Goal: Transaction & Acquisition: Book appointment/travel/reservation

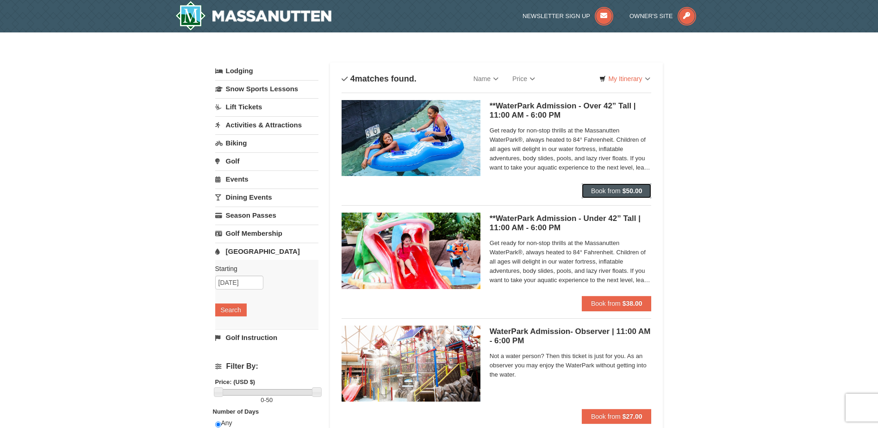
click at [611, 192] on span "Book from" at bounding box center [606, 190] width 30 height 7
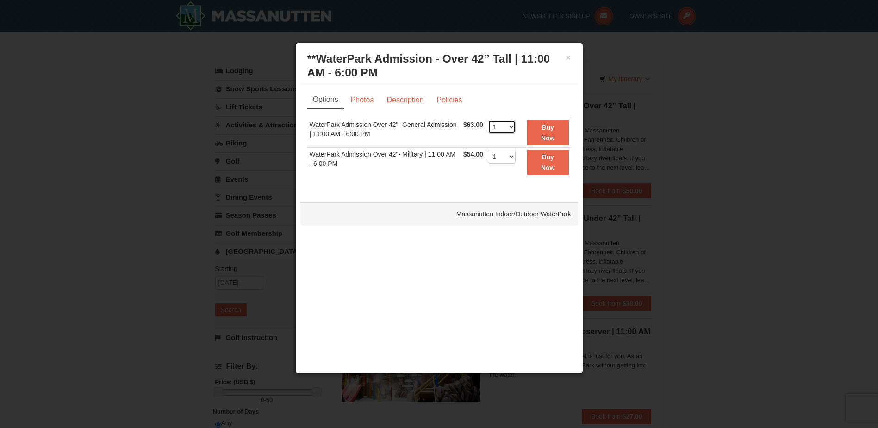
click at [509, 121] on select "1 2 3 4 5 6 7 8 9 10 11 12 13 14 15 16 17 18 19 20 21 22" at bounding box center [502, 127] width 28 height 14
select select "2"
click at [488, 120] on select "1 2 3 4 5 6 7 8 9 10 11 12 13 14 15 16 17 18 19 20 21 22" at bounding box center [502, 127] width 28 height 14
click at [550, 137] on strong "Buy Now" at bounding box center [548, 133] width 14 height 18
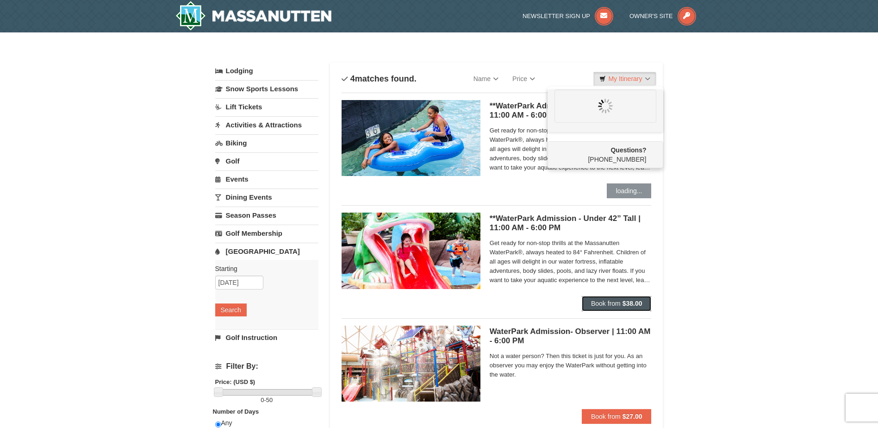
click at [616, 301] on span "Book from" at bounding box center [606, 303] width 30 height 7
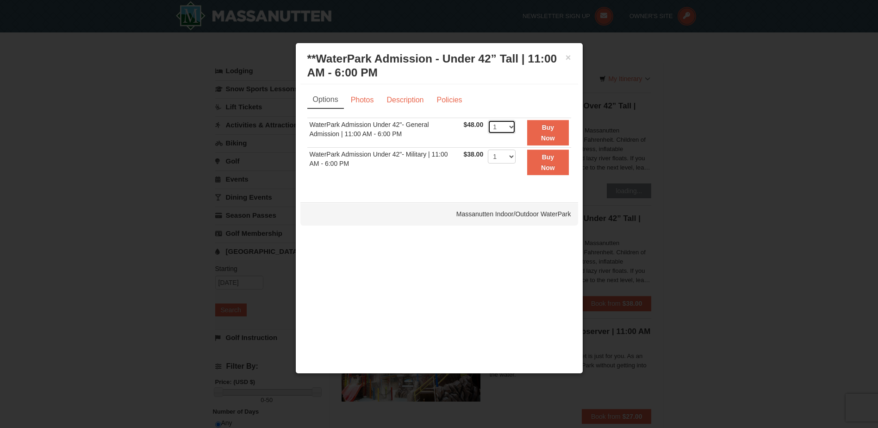
click at [511, 130] on select "1 2 3 4 5 6 7 8 9 10 11 12 13 14 15 16 17 18 19 20 21 22" at bounding box center [502, 127] width 28 height 14
click at [488, 120] on select "1 2 3 4 5 6 7 8 9 10 11 12 13 14 15 16 17 18 19 20 21 22" at bounding box center [502, 127] width 28 height 14
click at [500, 127] on select "1 2 3 4 5 6 7 8 9 10 11 12 13 14 15 16 17 18 19 20 21 22" at bounding box center [502, 127] width 28 height 14
select select "1"
click at [488, 120] on select "1 2 3 4 5 6 7 8 9 10 11 12 13 14 15 16 17 18 19 20 21 22" at bounding box center [502, 127] width 28 height 14
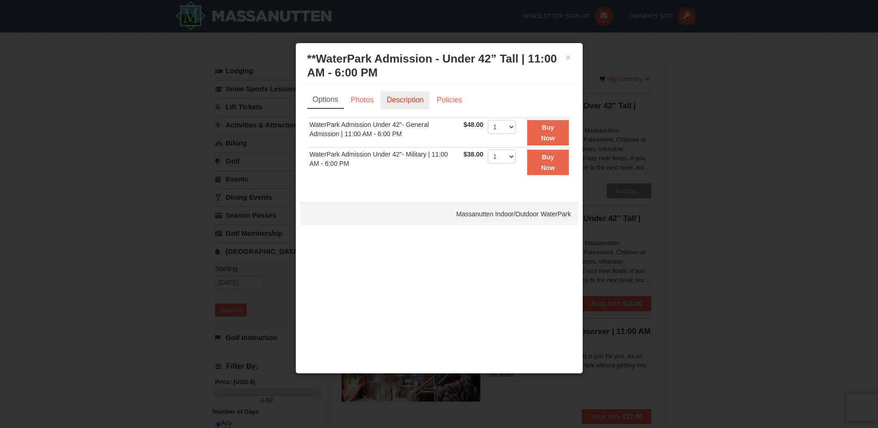
click at [392, 104] on link "Description" at bounding box center [405, 100] width 49 height 18
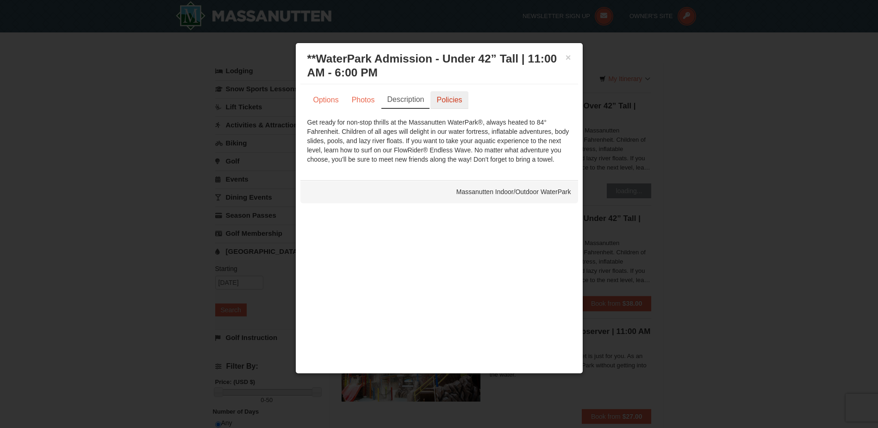
click at [439, 104] on link "Policies" at bounding box center [449, 100] width 37 height 18
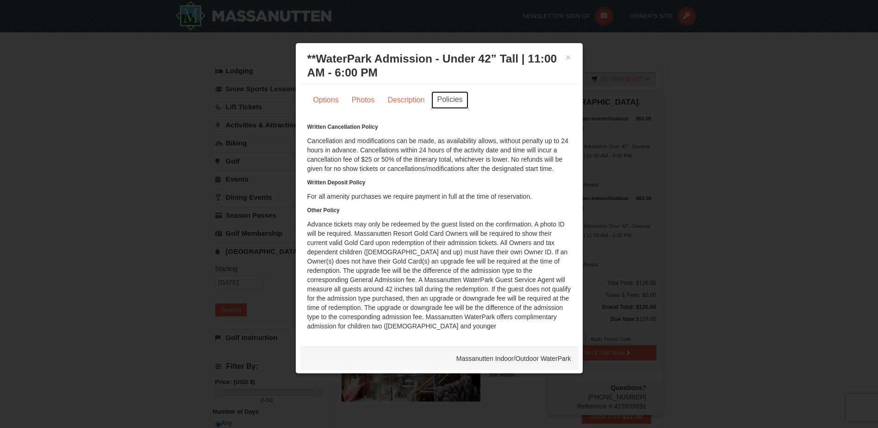
scroll to position [1, 0]
click at [321, 98] on link "Options" at bounding box center [325, 99] width 37 height 18
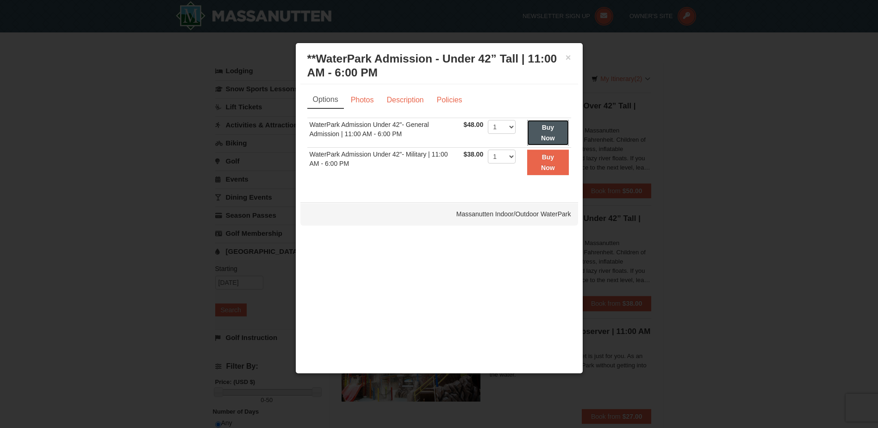
click at [562, 131] on button "Buy Now" at bounding box center [547, 132] width 41 height 25
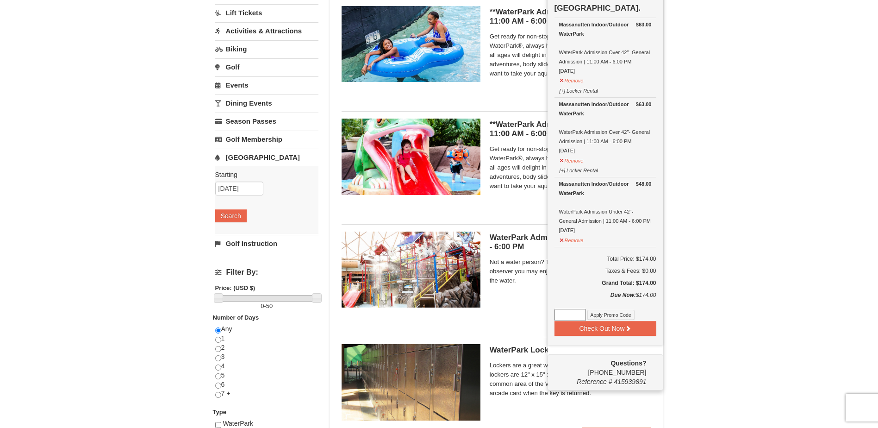
scroll to position [95, 0]
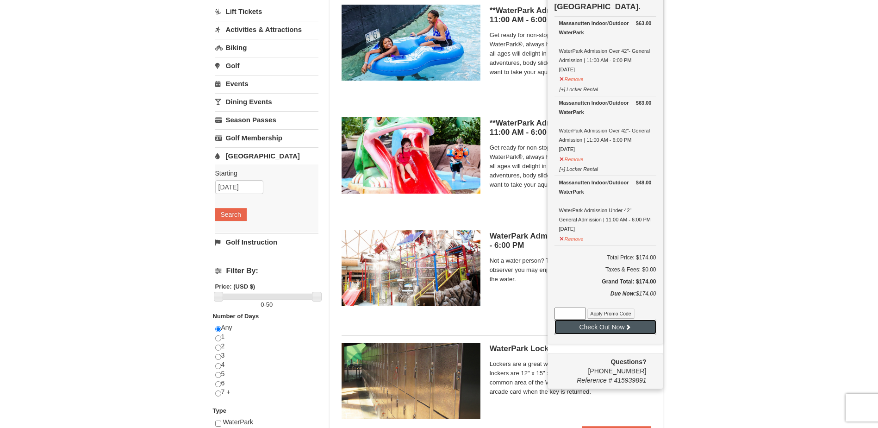
click at [615, 330] on button "Check Out Now" at bounding box center [606, 326] width 102 height 15
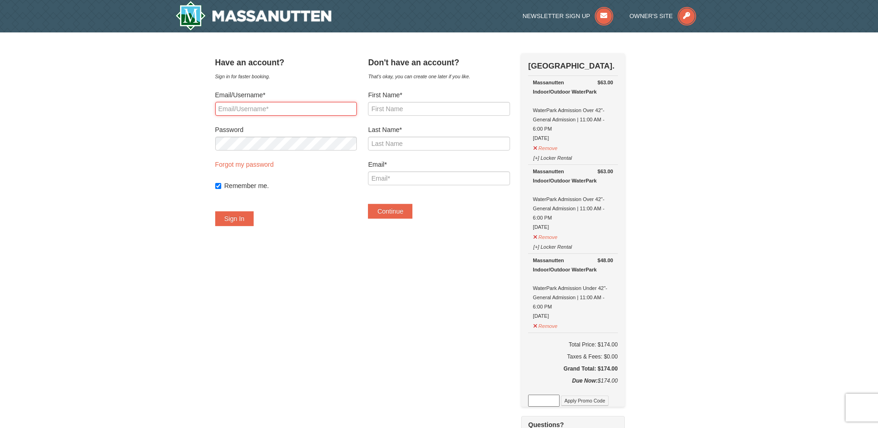
click at [294, 108] on input "Email/Username*" at bounding box center [286, 109] width 142 height 14
click at [287, 108] on input "bibiannavazquez" at bounding box center [286, 109] width 142 height 14
type input "[EMAIL_ADDRESS][DOMAIN_NAME]"
click at [215, 211] on button "Sign In" at bounding box center [234, 218] width 39 height 15
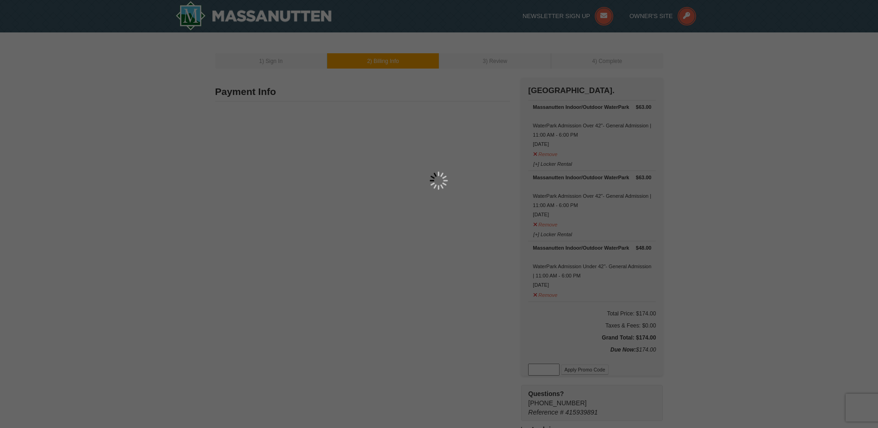
type input "362 Valley Mill Rd"
type input "Winchester"
type input "22602"
type input "540"
type input "539"
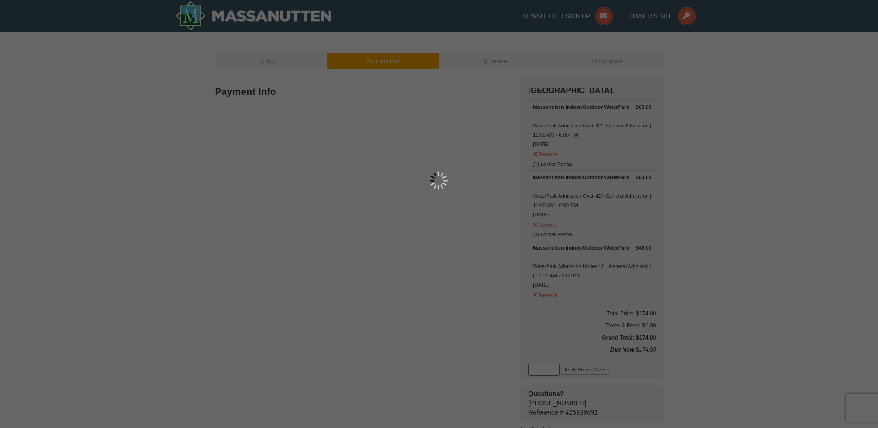
type input "9393"
type input "[EMAIL_ADDRESS][DOMAIN_NAME]"
select select "VA"
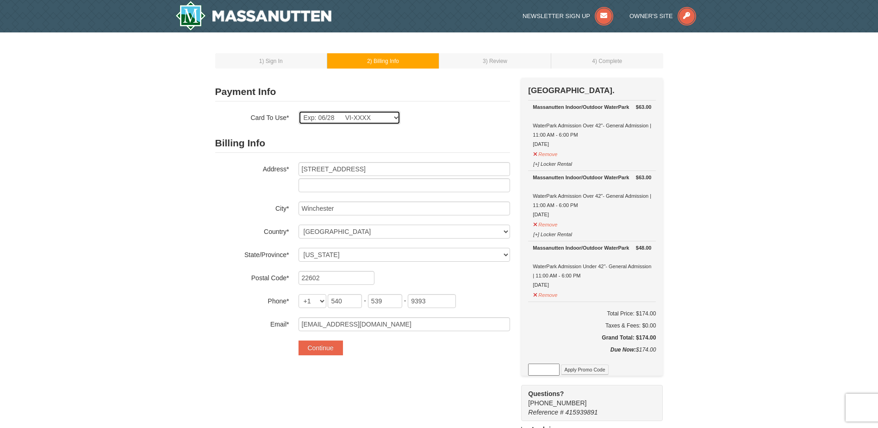
click at [361, 119] on select "Exp: 06/28 VI-XXXX New Card" at bounding box center [350, 118] width 102 height 14
click at [329, 345] on button "Continue" at bounding box center [321, 347] width 44 height 15
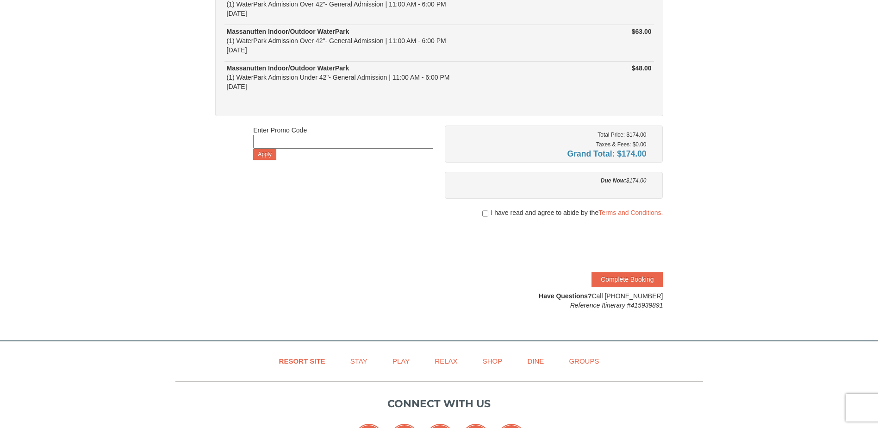
scroll to position [139, 0]
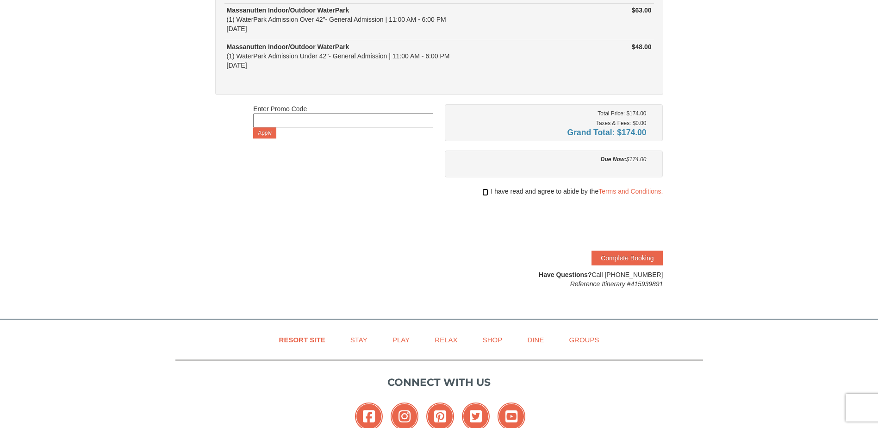
click at [486, 194] on input "checkbox" at bounding box center [485, 191] width 6 height 7
checkbox input "true"
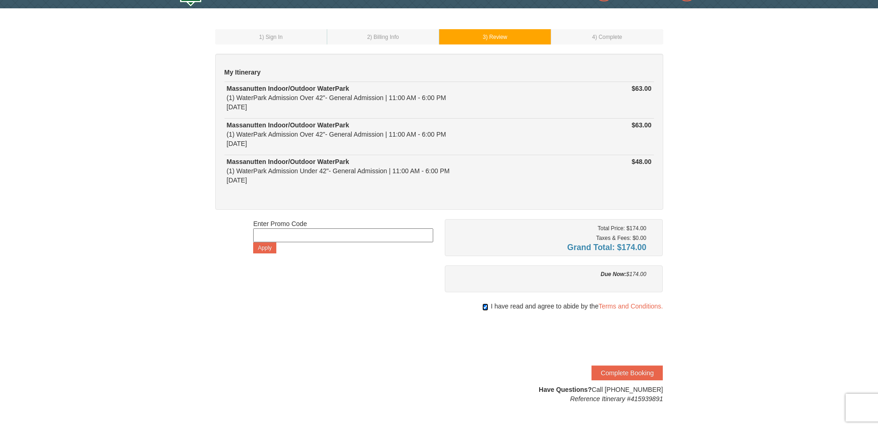
scroll to position [0, 0]
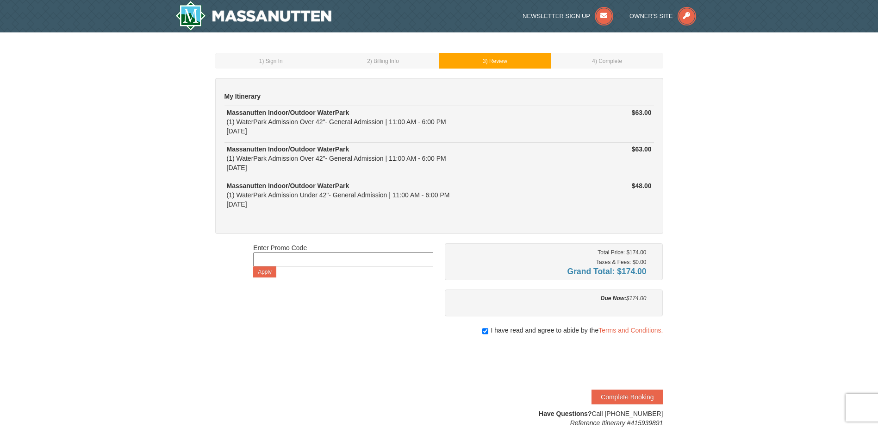
click at [309, 265] on input at bounding box center [343, 259] width 180 height 14
type input "GoDukes25"
click at [263, 274] on button "Apply" at bounding box center [264, 271] width 23 height 11
click at [292, 261] on input at bounding box center [343, 259] width 180 height 14
type input "godukes25"
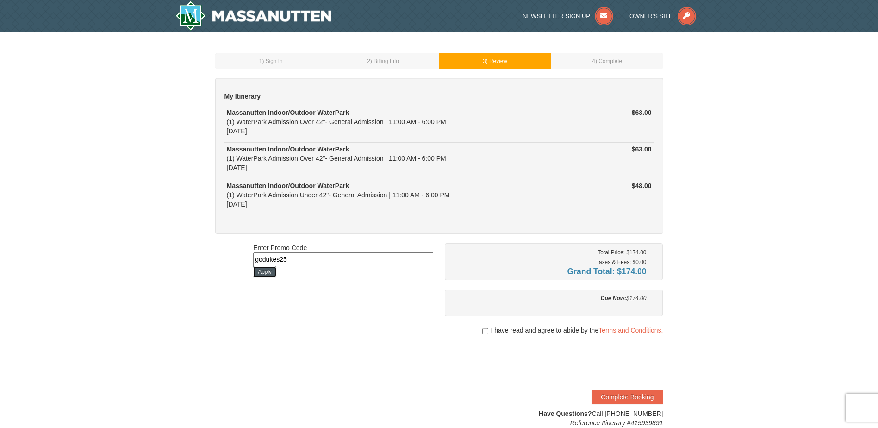
click at [272, 274] on button "Apply" at bounding box center [264, 271] width 23 height 11
click at [313, 260] on input at bounding box center [343, 259] width 180 height 14
paste input "swing50in24"
type input "swing50in24"
click at [270, 273] on button "Apply" at bounding box center [264, 271] width 23 height 11
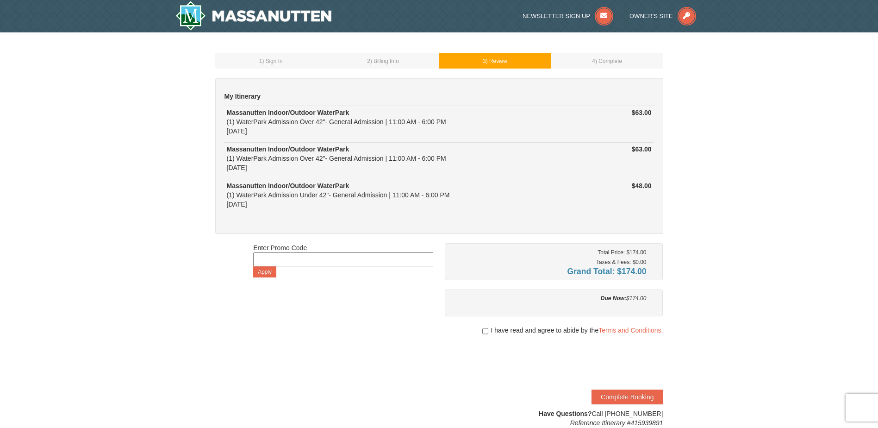
paste input "GODUKES25"
type input "GODUKES25"
click at [262, 271] on button "Apply" at bounding box center [264, 271] width 23 height 11
paste input "GODUKES25"
type input "GODUKES25"
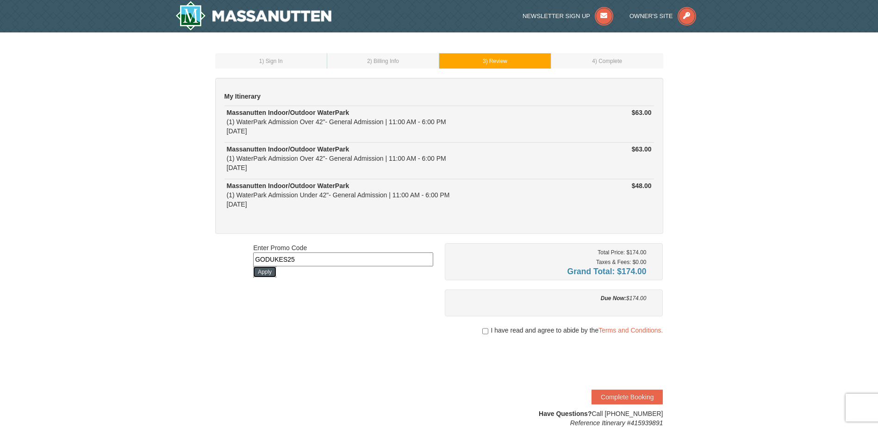
click at [263, 270] on button "Apply" at bounding box center [264, 271] width 23 height 11
paste input "WPFUNDAY25"
type input "WPFUNDAY25"
click at [272, 268] on button "Apply" at bounding box center [264, 271] width 23 height 11
paste input "WPDUKES25"
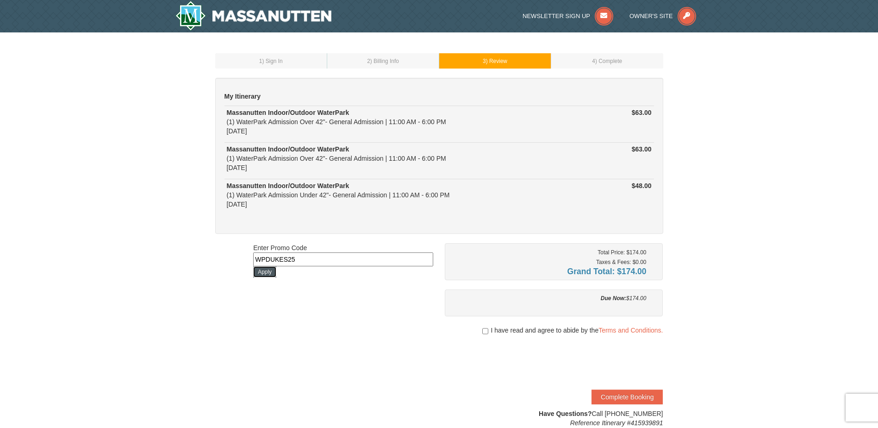
click at [274, 271] on button "Apply" at bounding box center [264, 271] width 23 height 11
click at [270, 294] on button "Apply" at bounding box center [264, 298] width 23 height 11
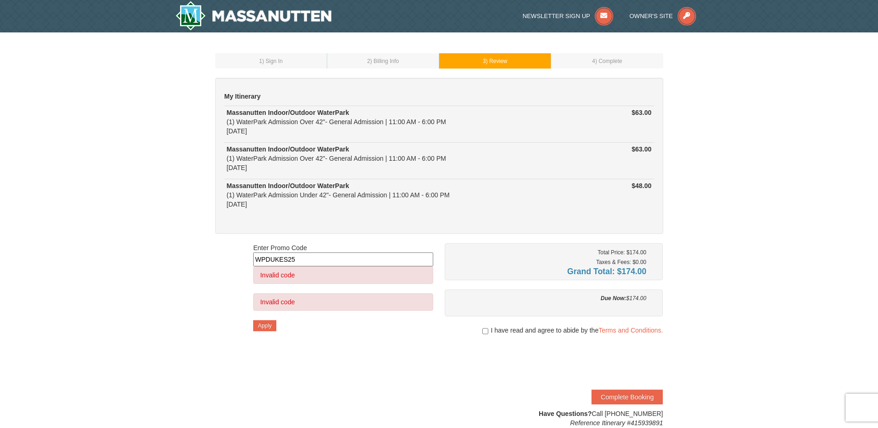
drag, startPoint x: 326, startPoint y: 260, endPoint x: 303, endPoint y: 259, distance: 22.7
click at [303, 259] on input "WPDUKES25" at bounding box center [343, 259] width 180 height 14
paste input "PERFECTBREAKFB24"
type input "PERFECTBREAKFB24"
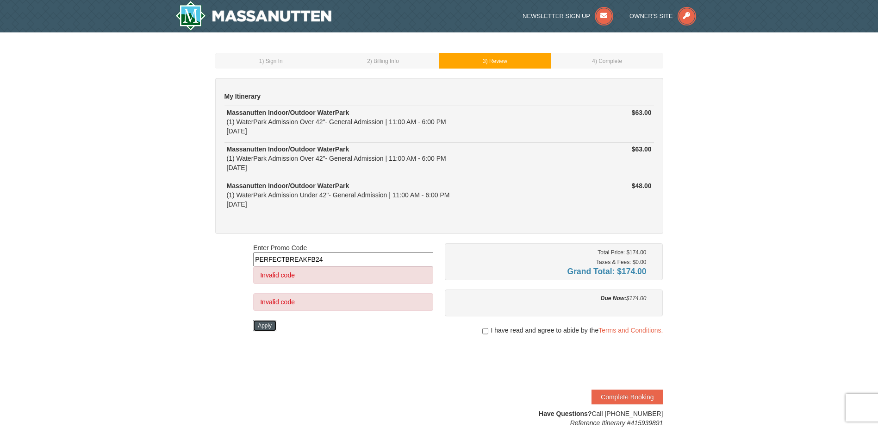
click at [270, 325] on button "Apply" at bounding box center [264, 325] width 23 height 11
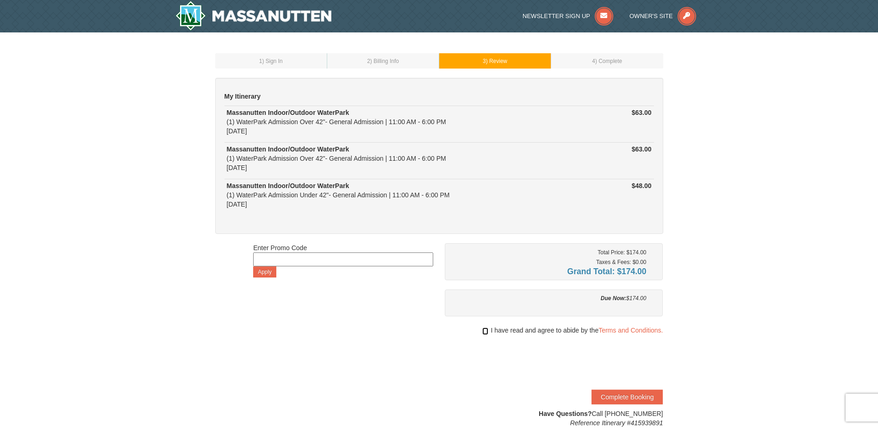
click at [483, 331] on input "checkbox" at bounding box center [485, 330] width 6 height 7
checkbox input "true"
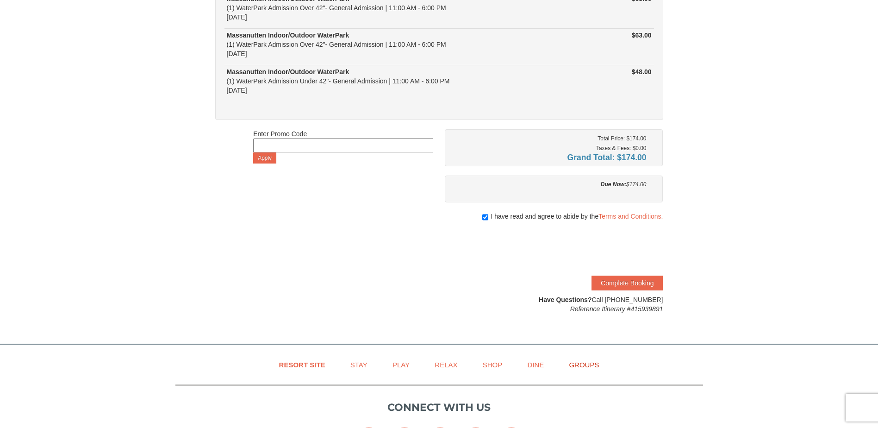
scroll to position [139, 0]
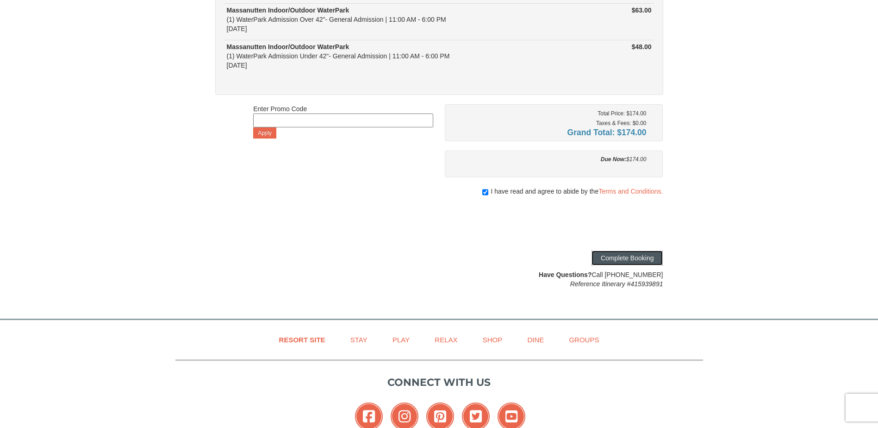
click at [618, 257] on button "Complete Booking" at bounding box center [627, 257] width 71 height 15
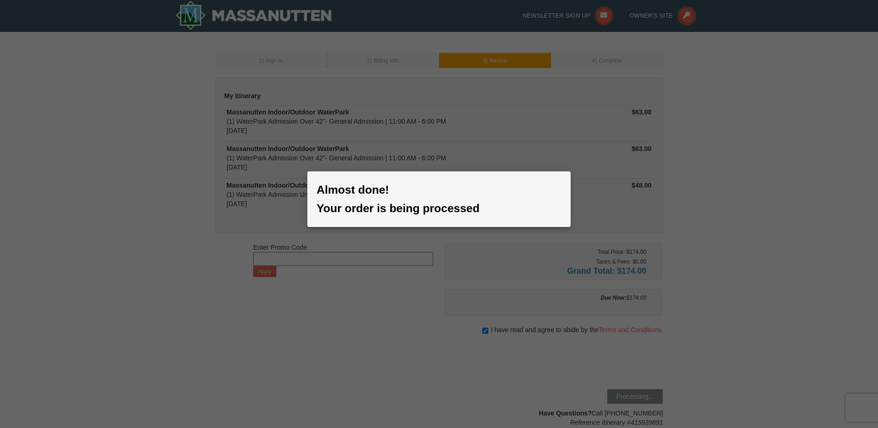
scroll to position [0, 0]
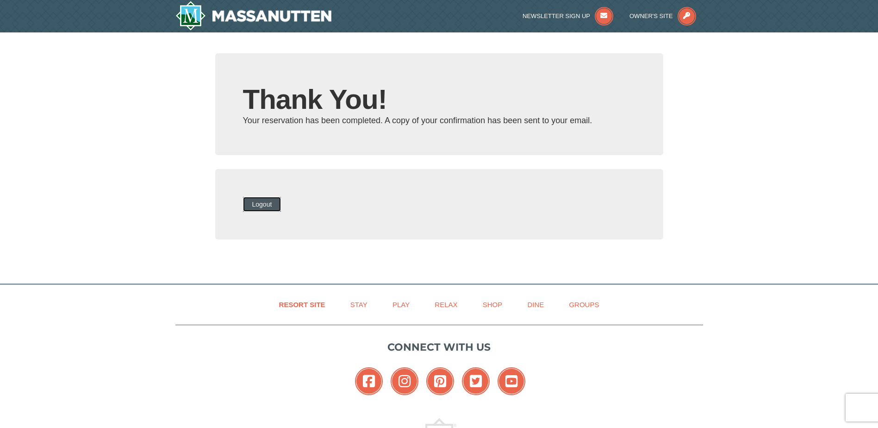
click at [281, 207] on button "Logout" at bounding box center [262, 204] width 38 height 15
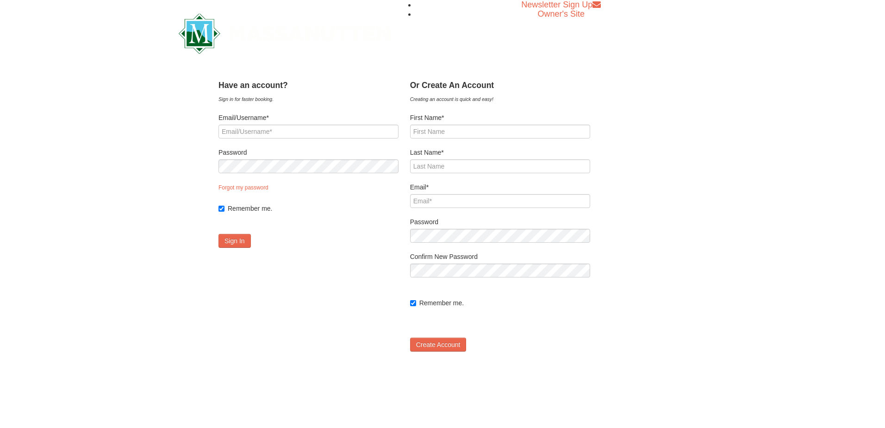
type input "[EMAIL_ADDRESS][DOMAIN_NAME]"
